Goal: Task Accomplishment & Management: Manage account settings

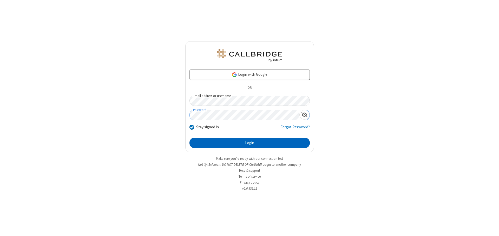
click at [249, 143] on button "Login" at bounding box center [249, 143] width 120 height 10
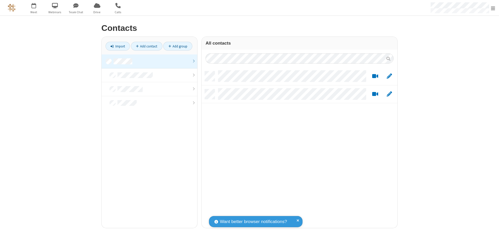
scroll to position [157, 192]
click at [149, 61] on link at bounding box center [150, 62] width 96 height 14
click at [147, 46] on link "Add contact" at bounding box center [146, 46] width 31 height 9
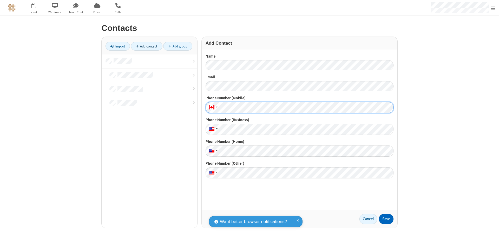
click at [386, 219] on button "Save" at bounding box center [386, 219] width 15 height 10
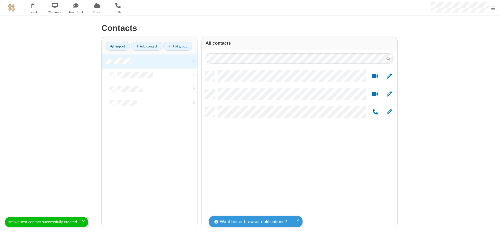
scroll to position [157, 192]
click at [147, 46] on link "Add contact" at bounding box center [146, 46] width 31 height 9
